Goal: Information Seeking & Learning: Learn about a topic

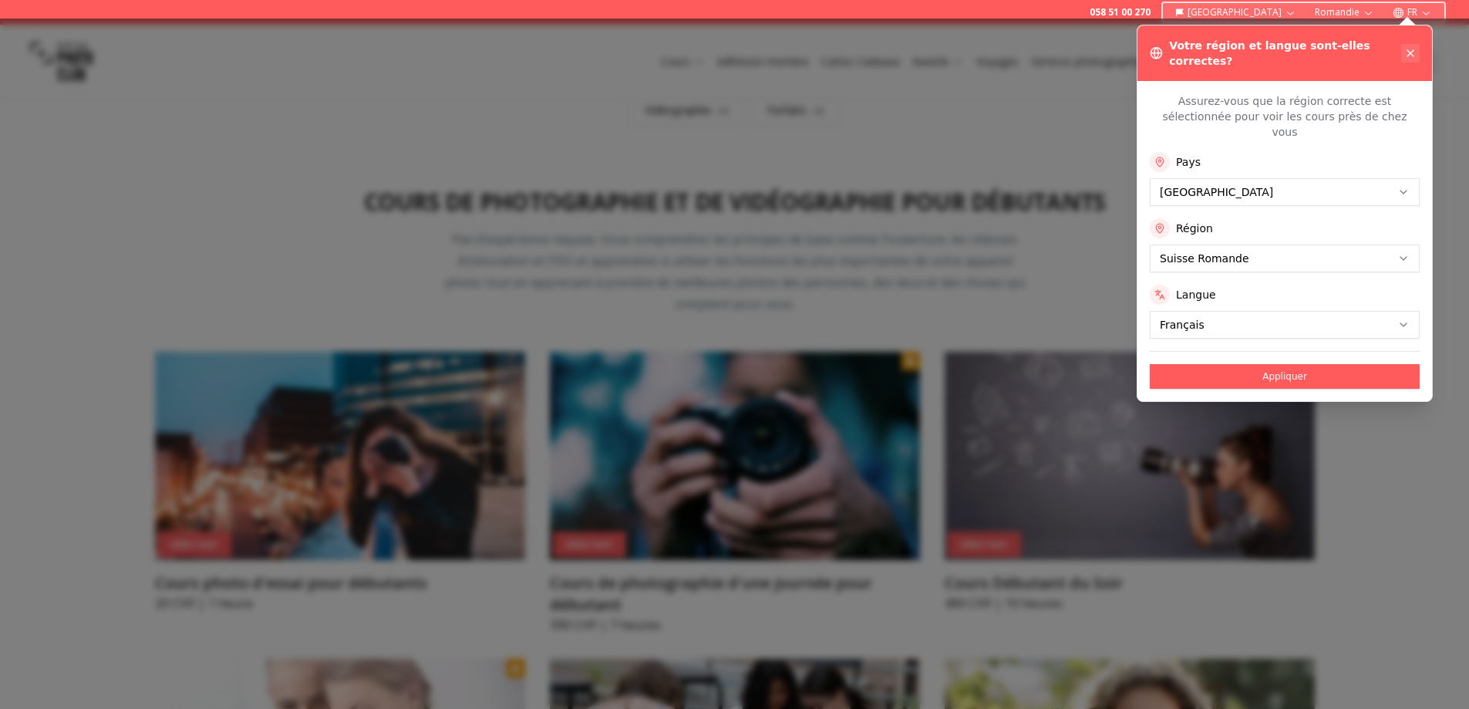
click at [1418, 44] on button at bounding box center [1410, 53] width 19 height 19
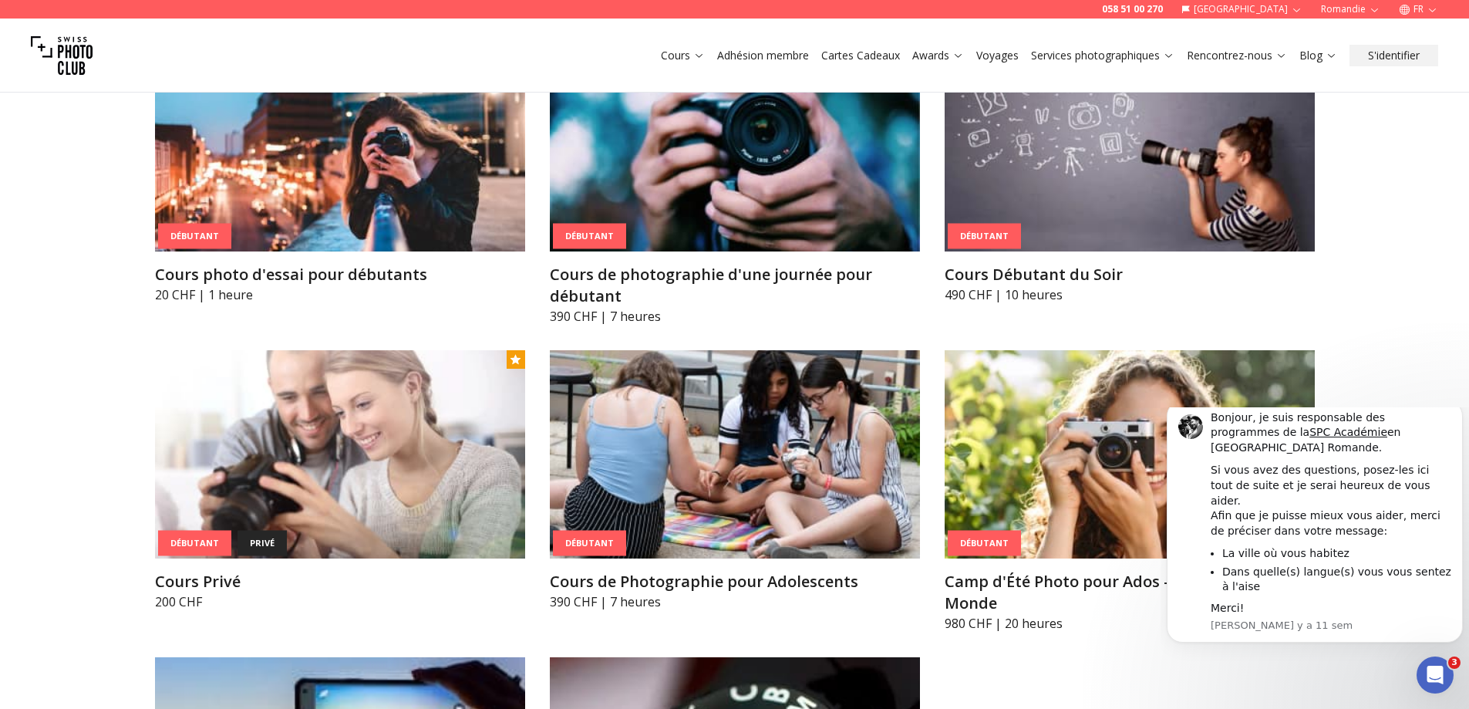
click at [1445, 686] on div "Ouvrir le Messenger Intercom" at bounding box center [1432, 672] width 51 height 51
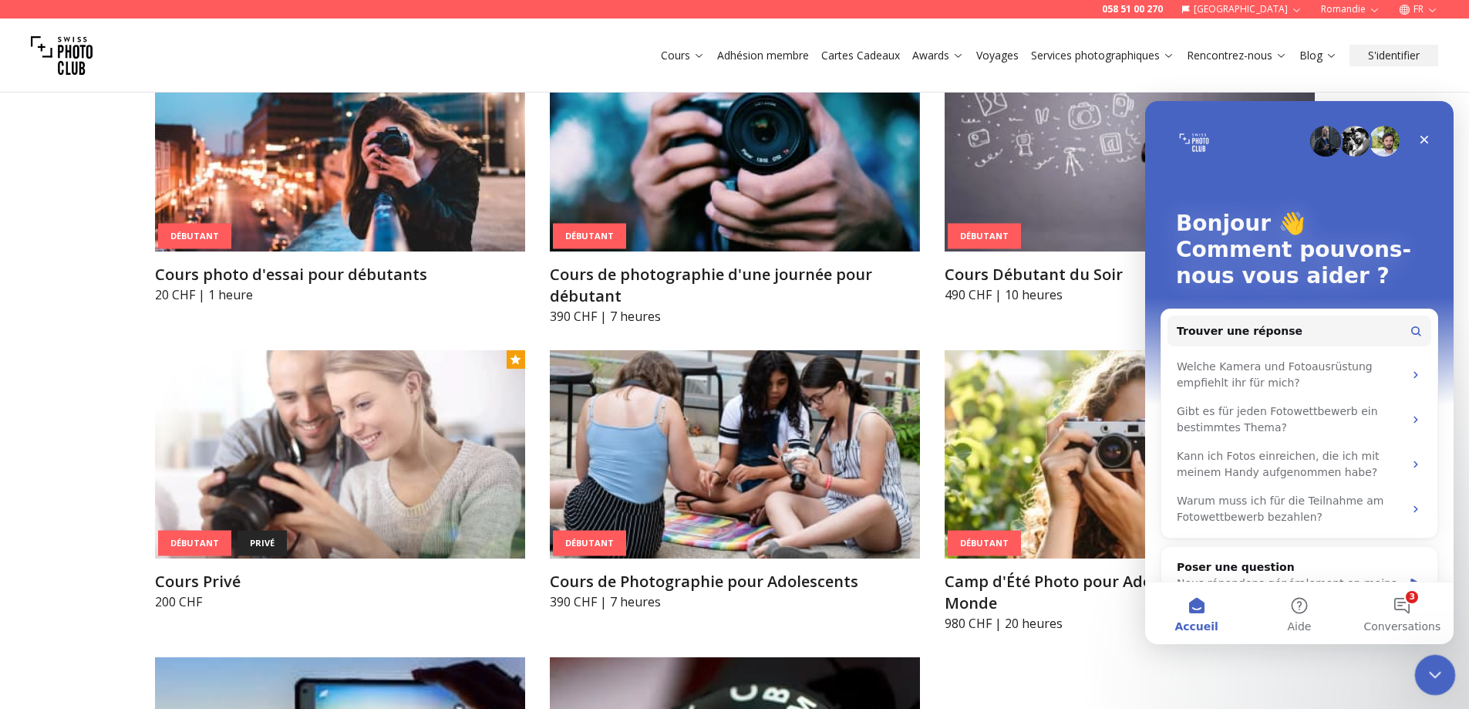
click at [1438, 683] on div "Fermer le Messenger Intercom" at bounding box center [1432, 672] width 37 height 37
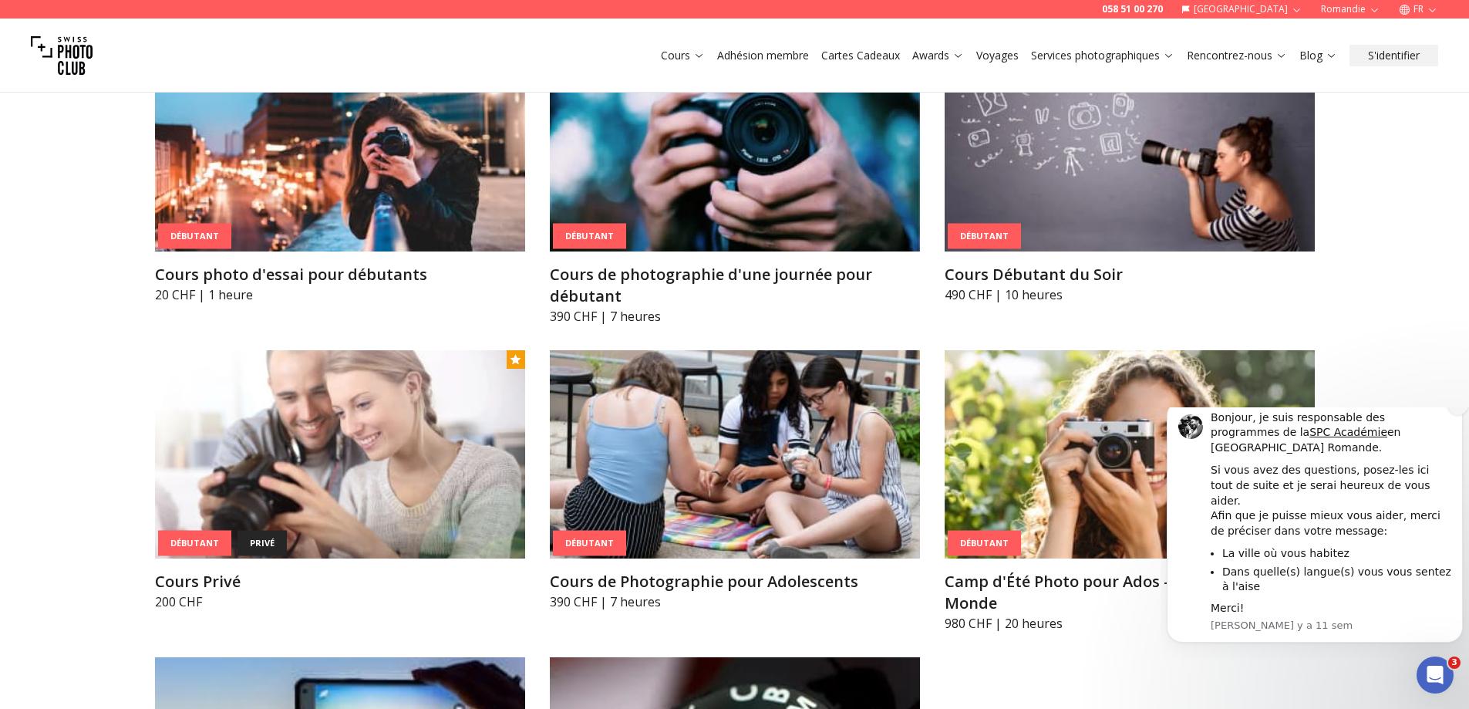
click at [1457, 409] on icon "Dismiss notification" at bounding box center [1459, 404] width 8 height 8
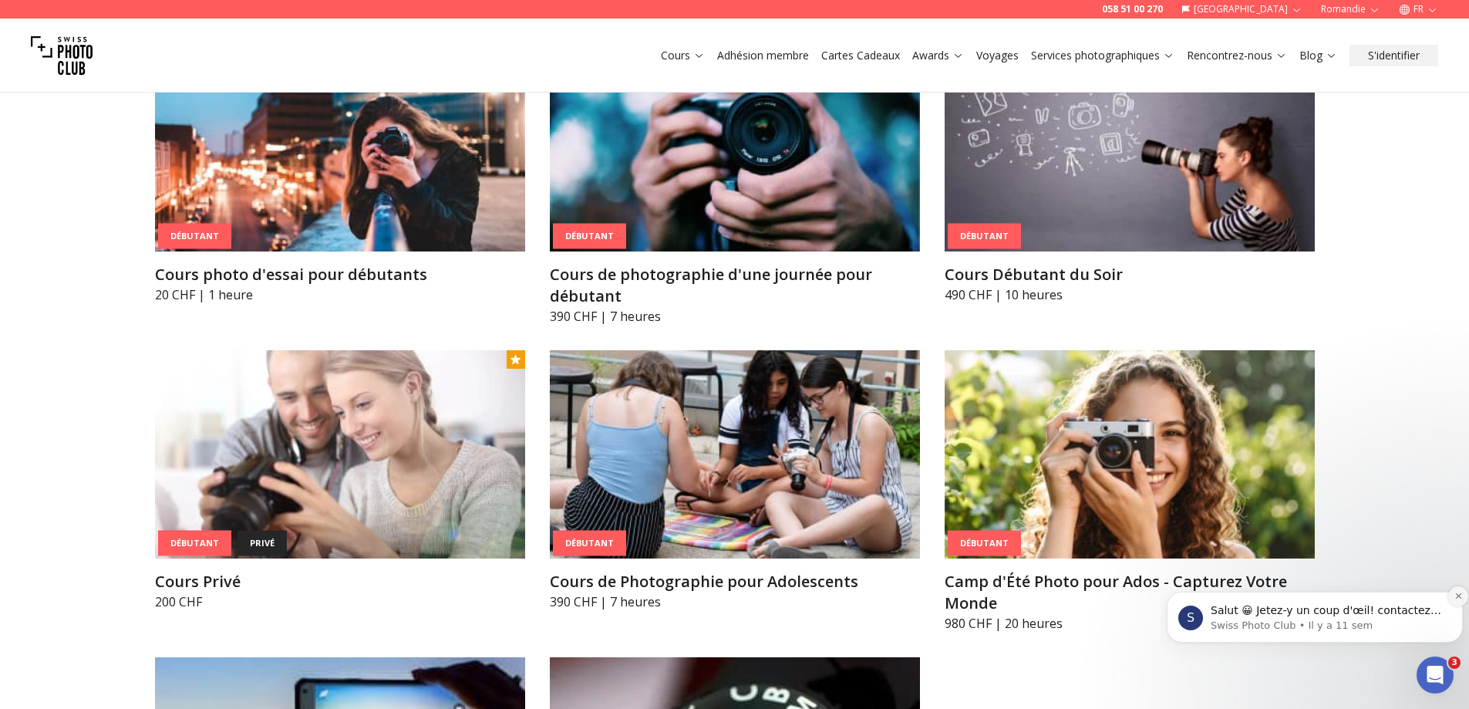
click at [1457, 600] on icon "Dismiss notification" at bounding box center [1459, 596] width 8 height 8
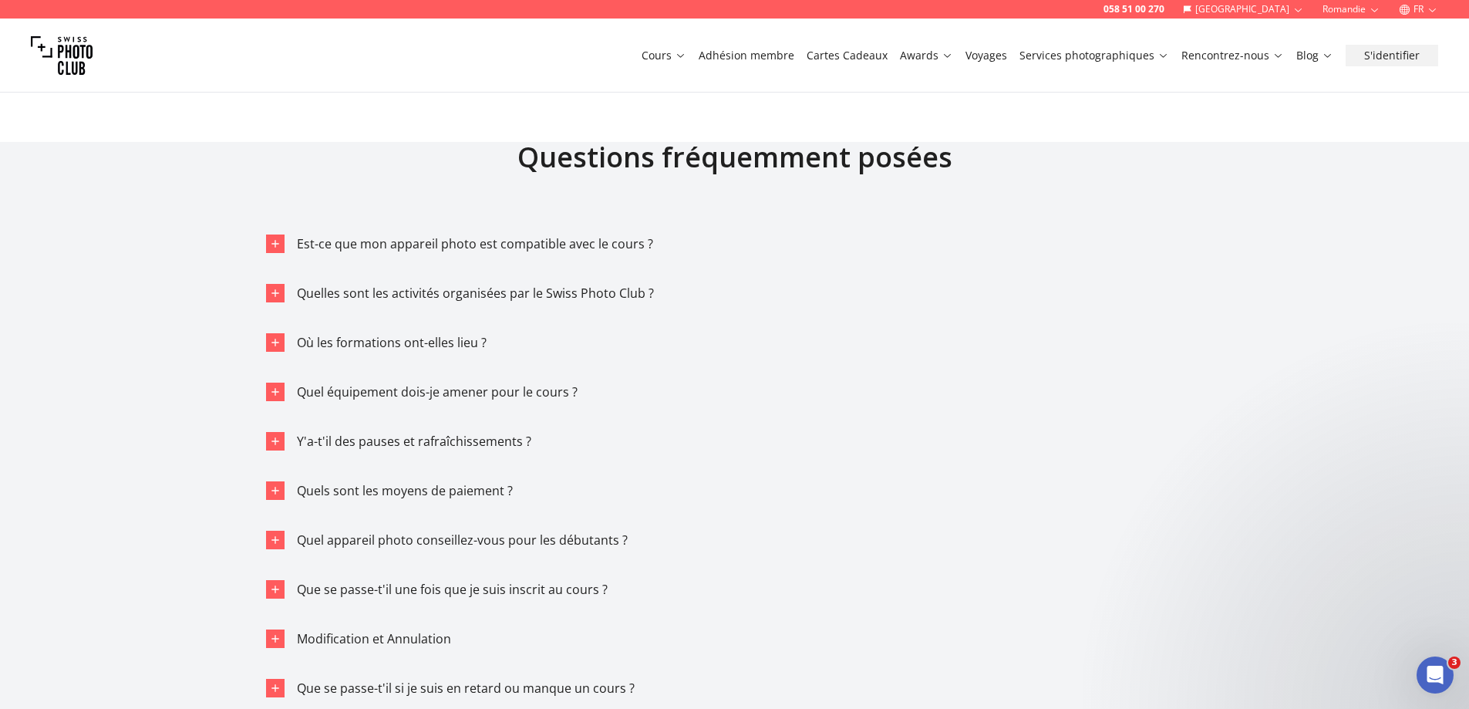
scroll to position [8715, 0]
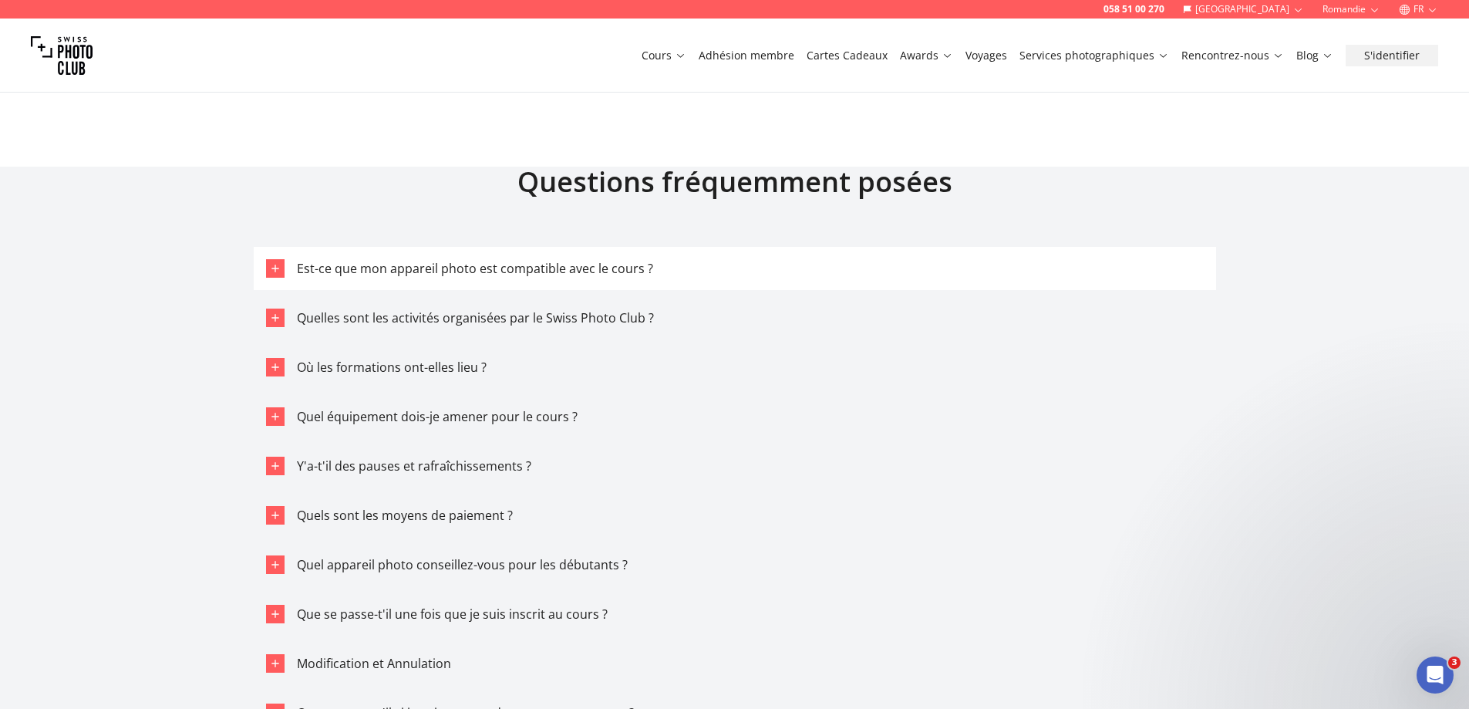
click at [273, 262] on icon "button" at bounding box center [275, 268] width 12 height 12
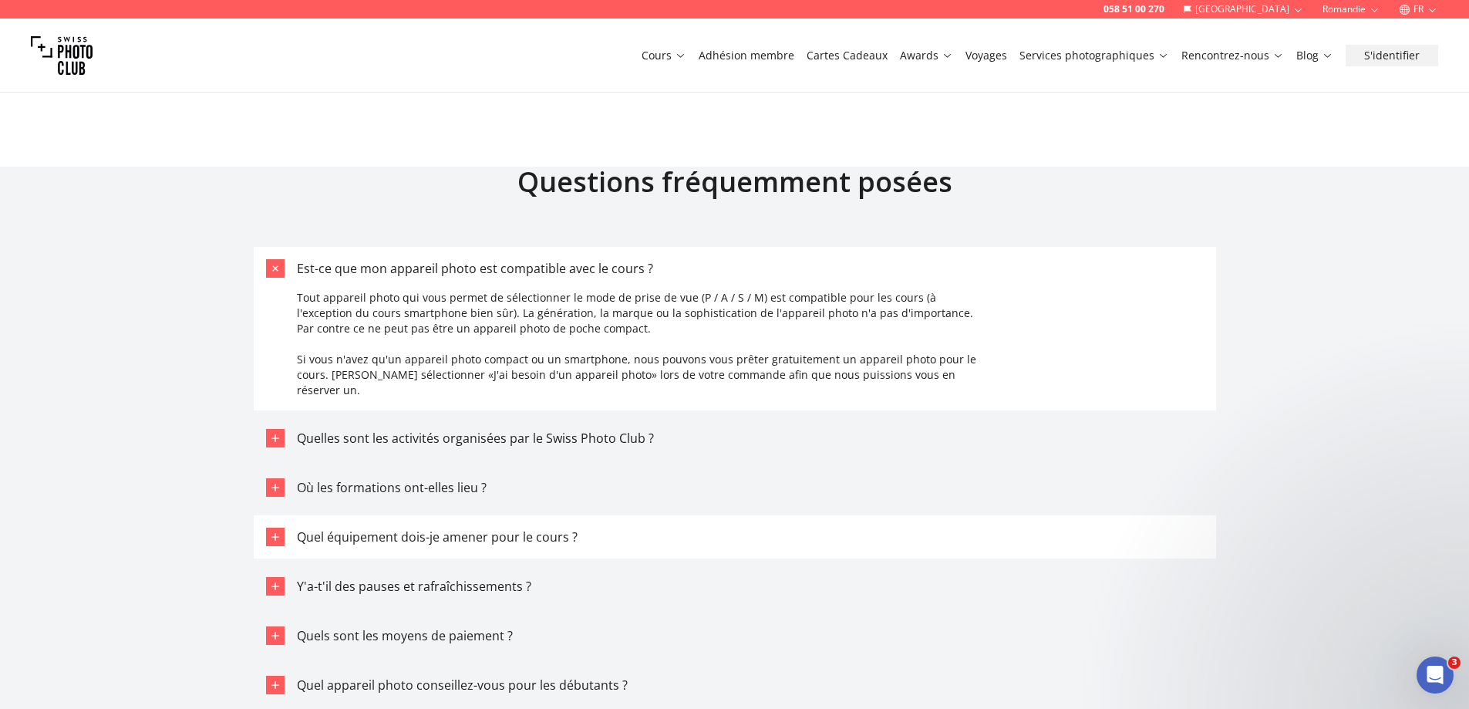
click at [410, 528] on div "Quel équipement dois-je amener pour le cours ?" at bounding box center [437, 537] width 281 height 19
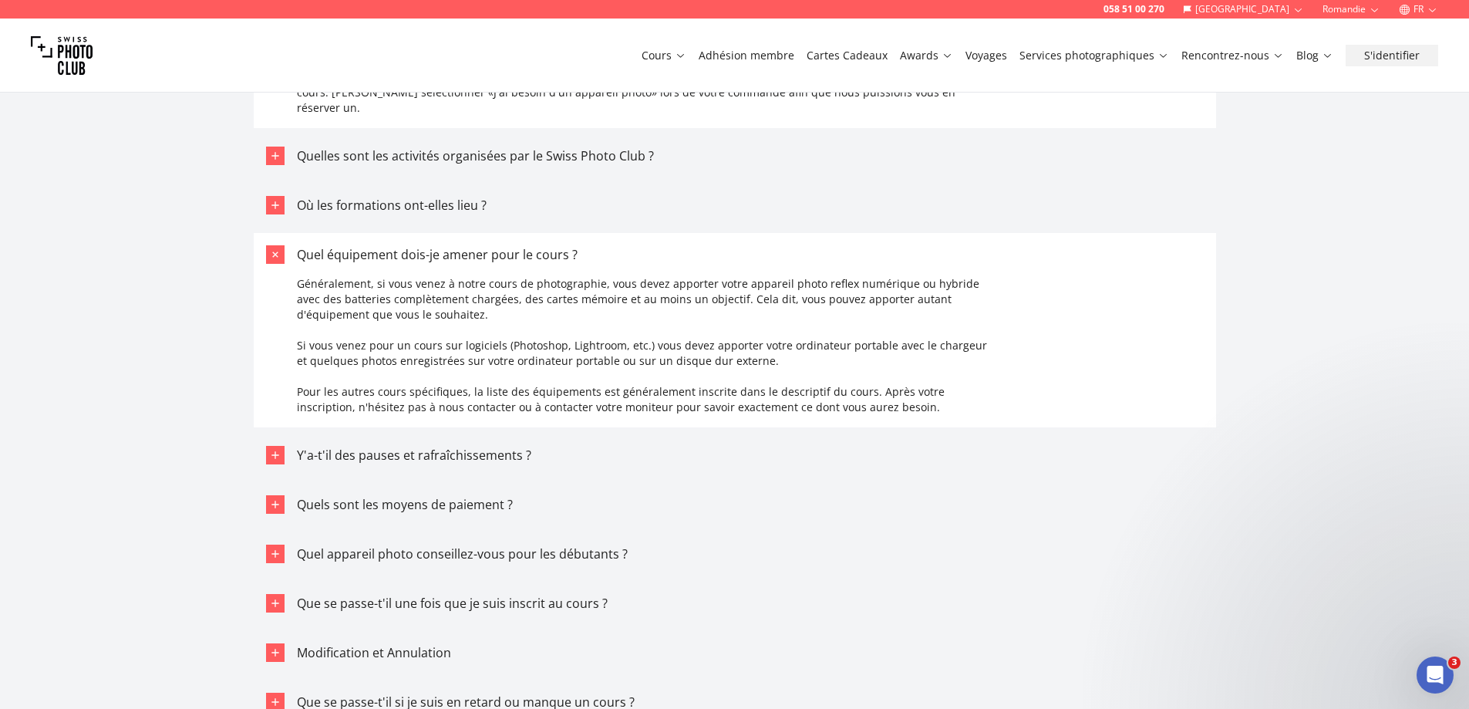
scroll to position [9023, 0]
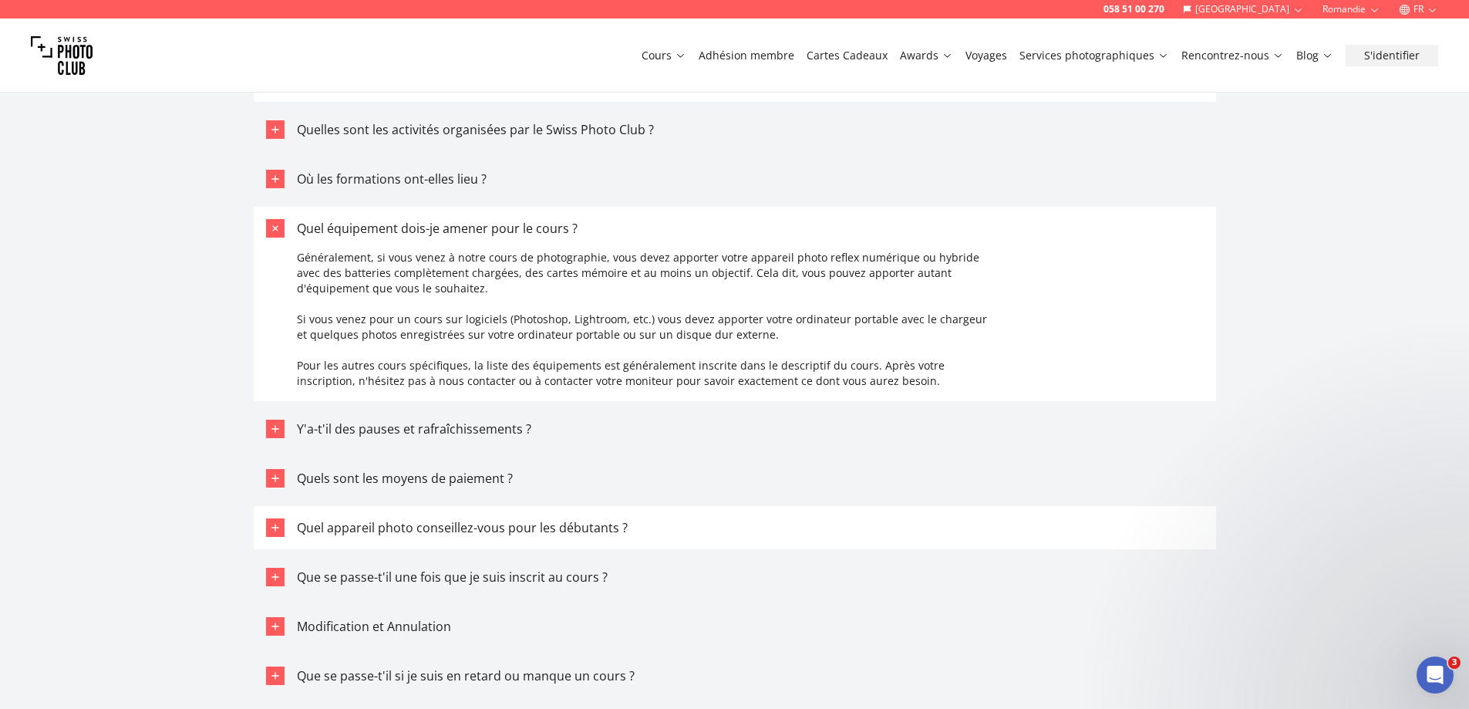
click at [300, 519] on span "Quel appareil photo conseillez-vous pour les débutants ?" at bounding box center [462, 527] width 331 height 17
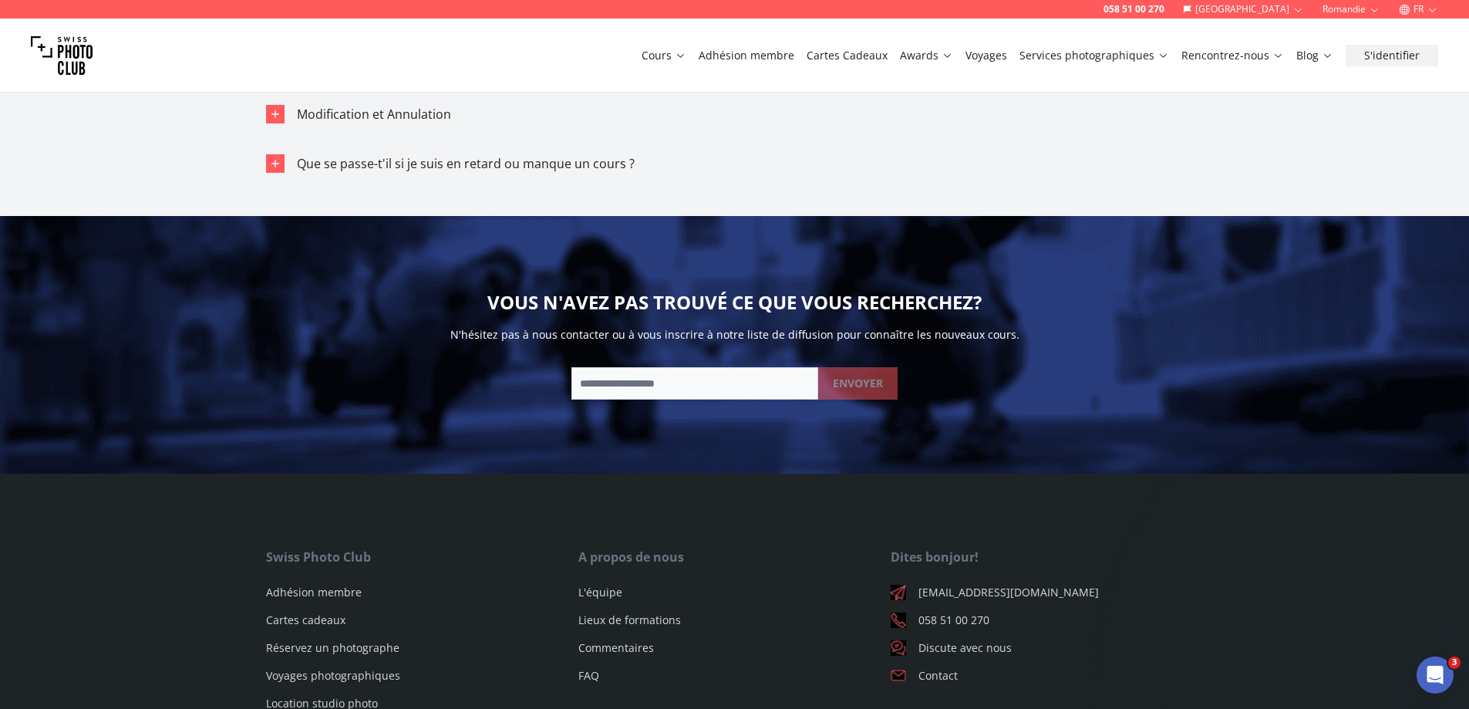
scroll to position [9178, 0]
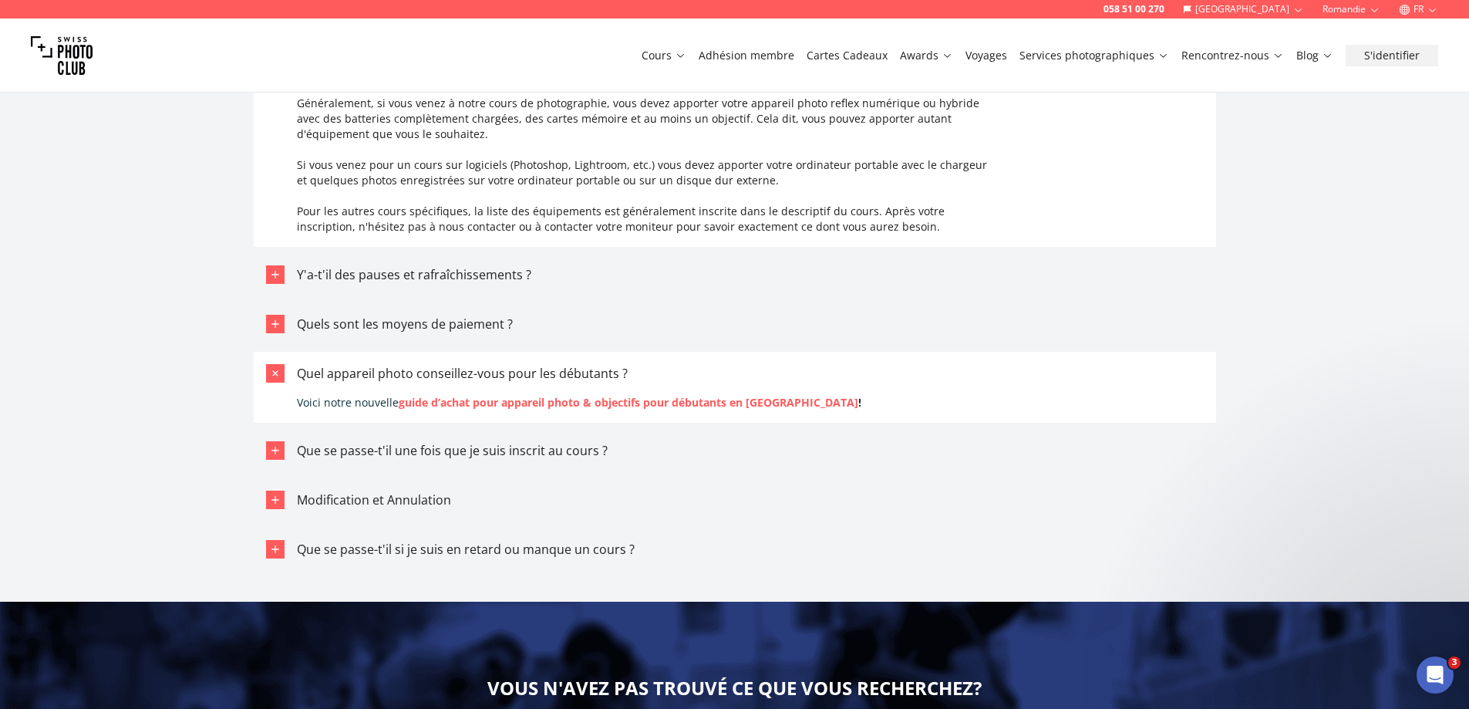
click at [469, 395] on strong "guide d’achat pour appareil photo & objectifs pour débutants en [GEOGRAPHIC_DAT…" at bounding box center [629, 402] width 460 height 15
